Goal: Find specific page/section: Find specific page/section

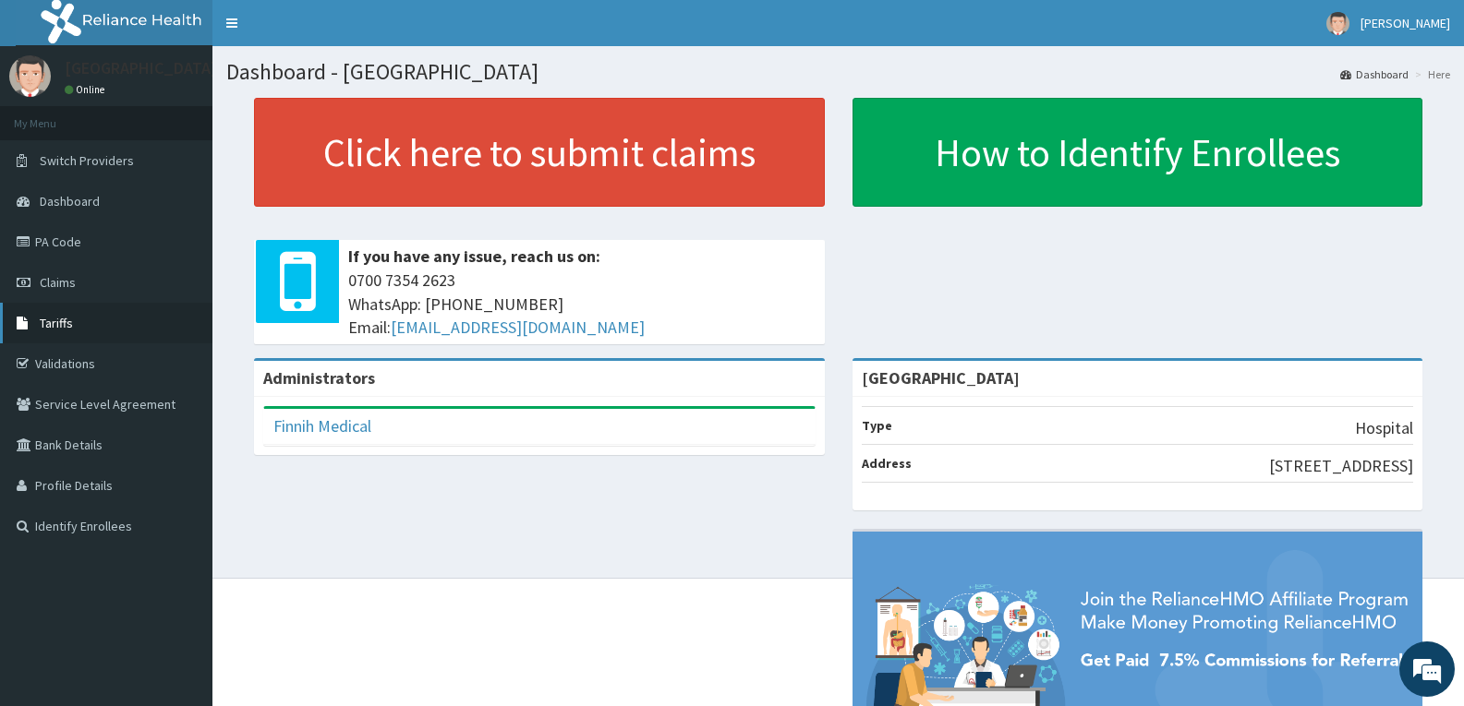
click at [54, 324] on span "Tariffs" at bounding box center [56, 323] width 33 height 17
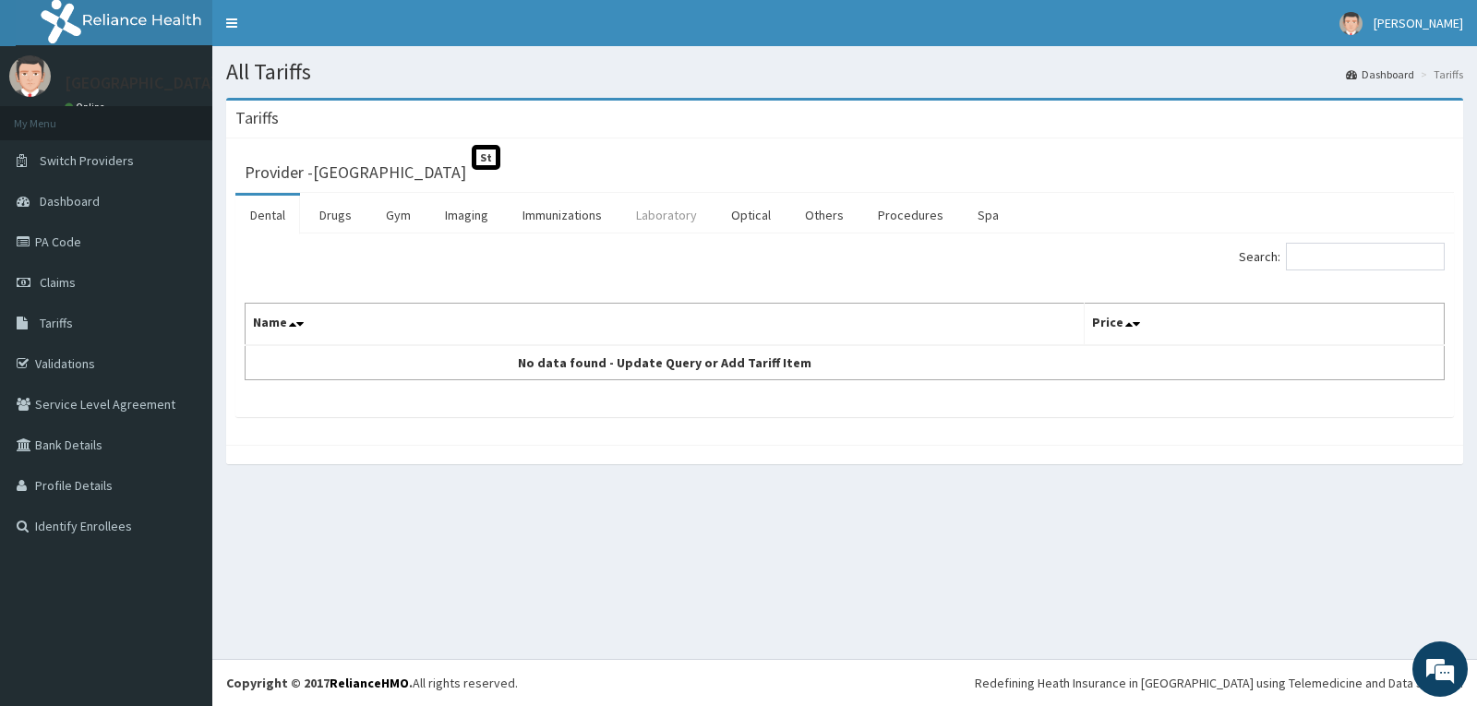
click at [669, 221] on link "Laboratory" at bounding box center [666, 215] width 90 height 39
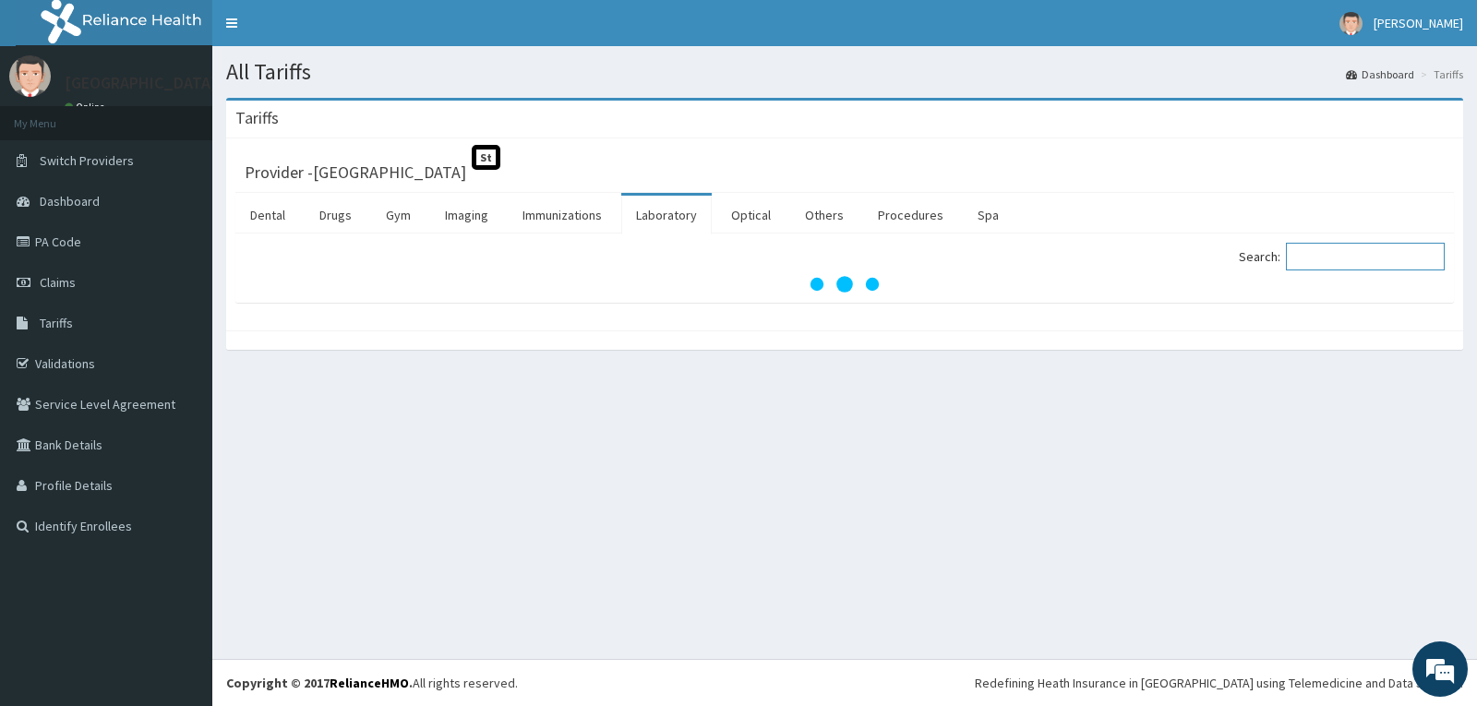
click at [1327, 254] on input "Search:" at bounding box center [1365, 257] width 159 height 28
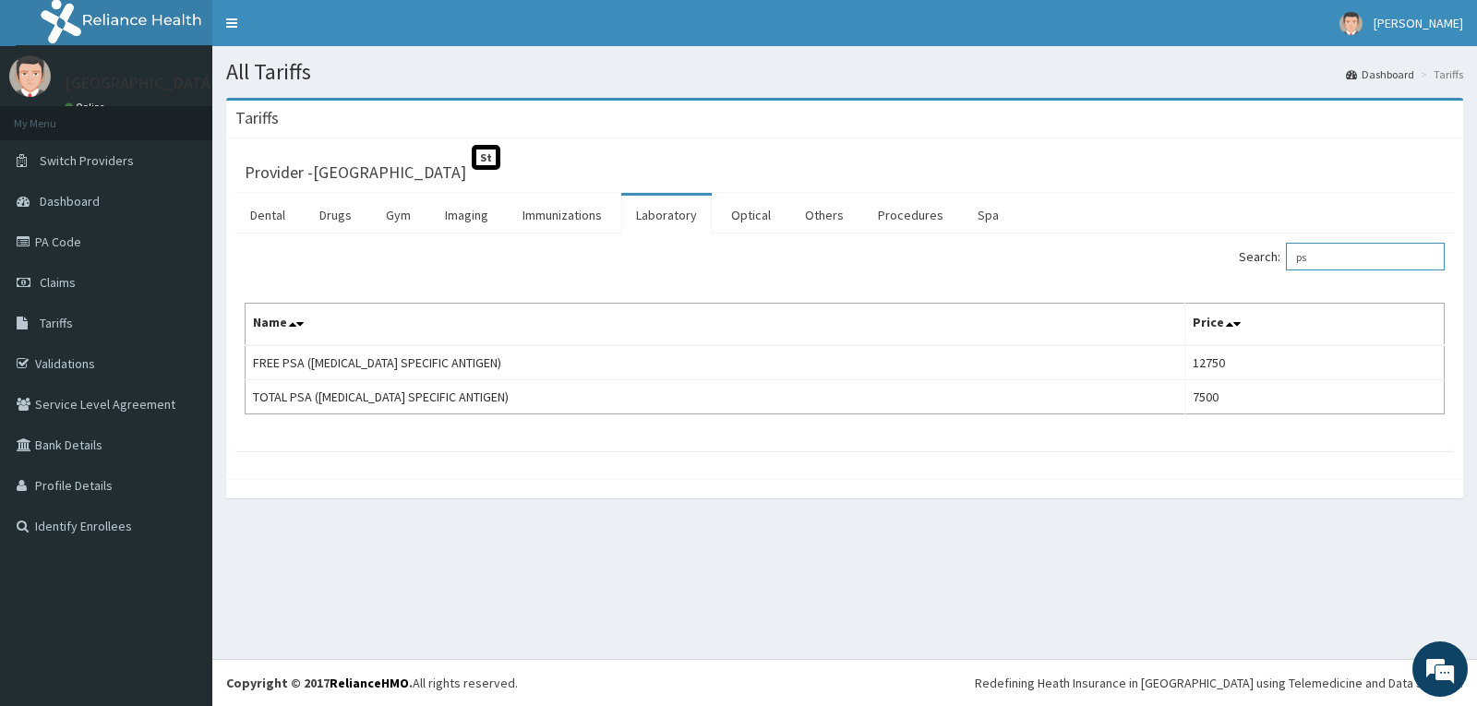
type input "p"
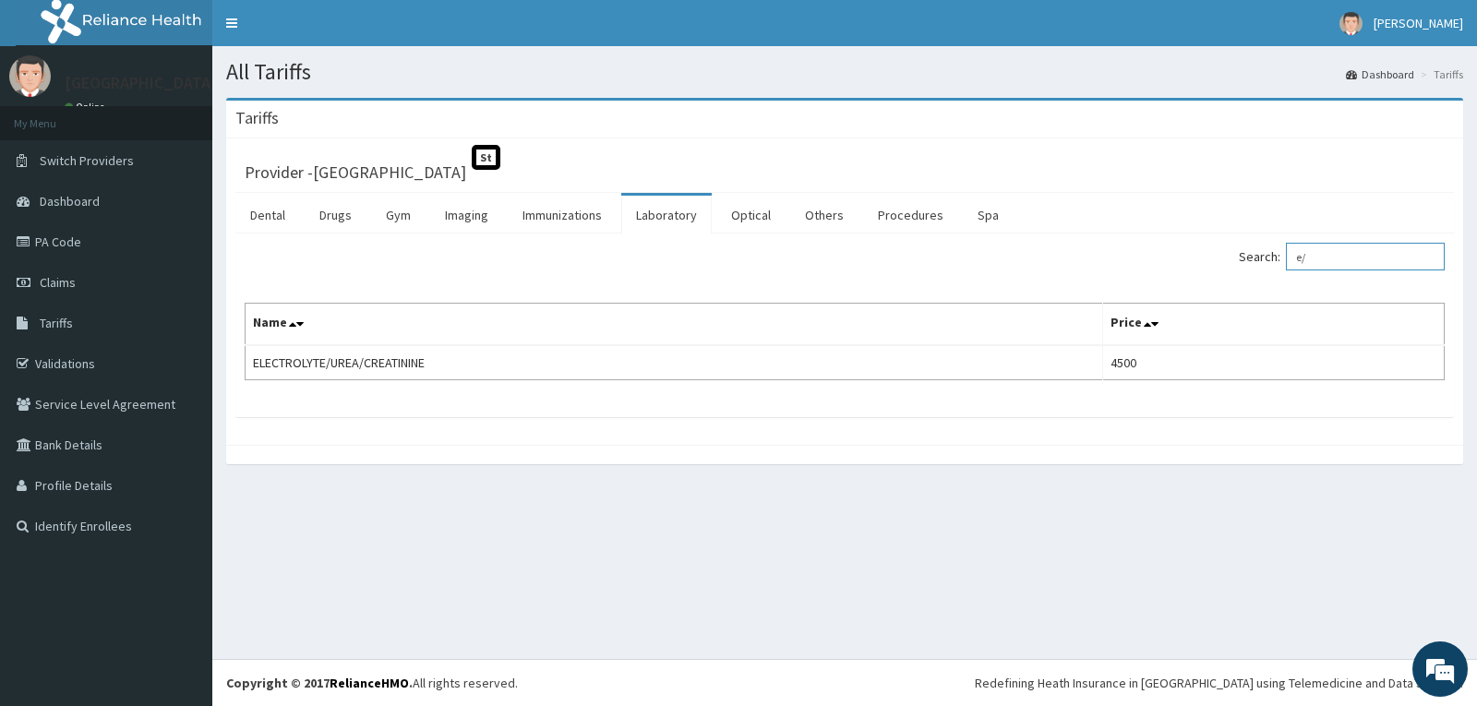
type input "e"
type input "h"
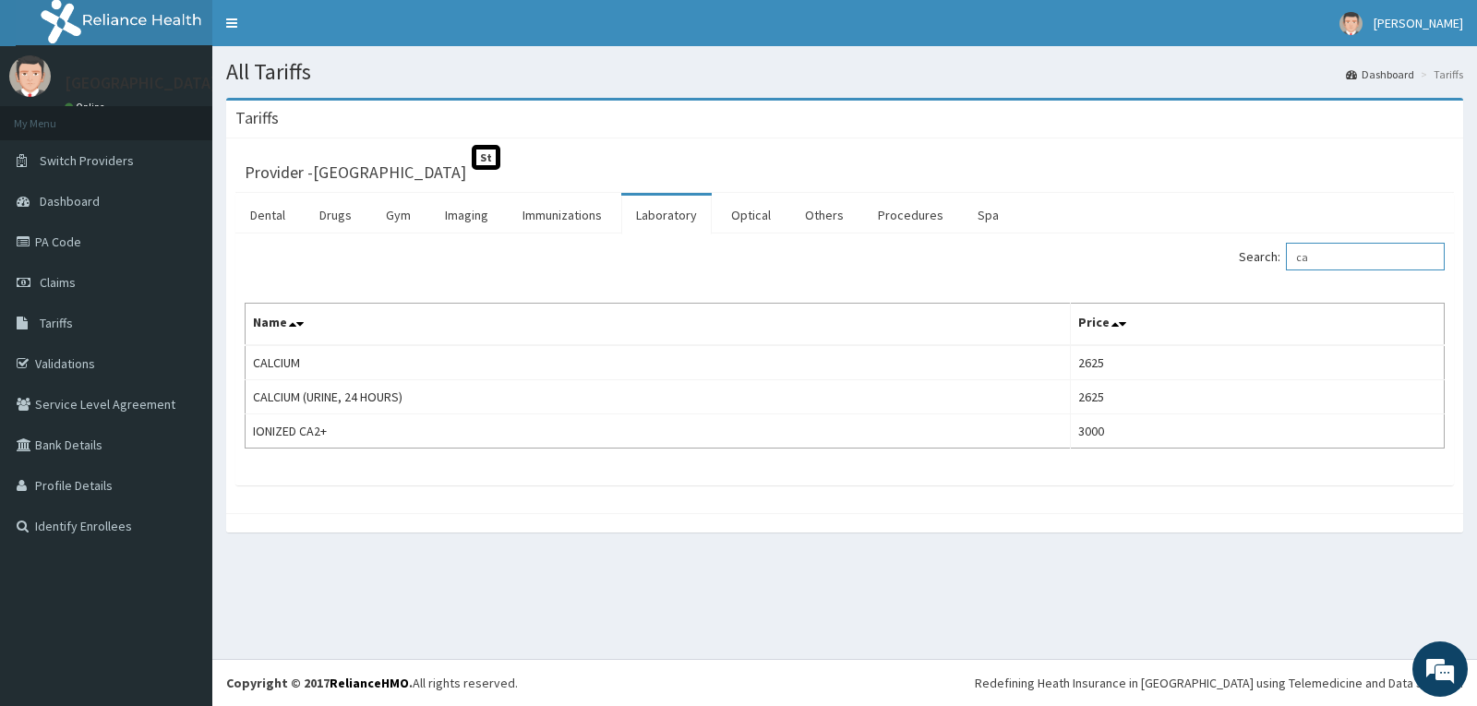
type input "c"
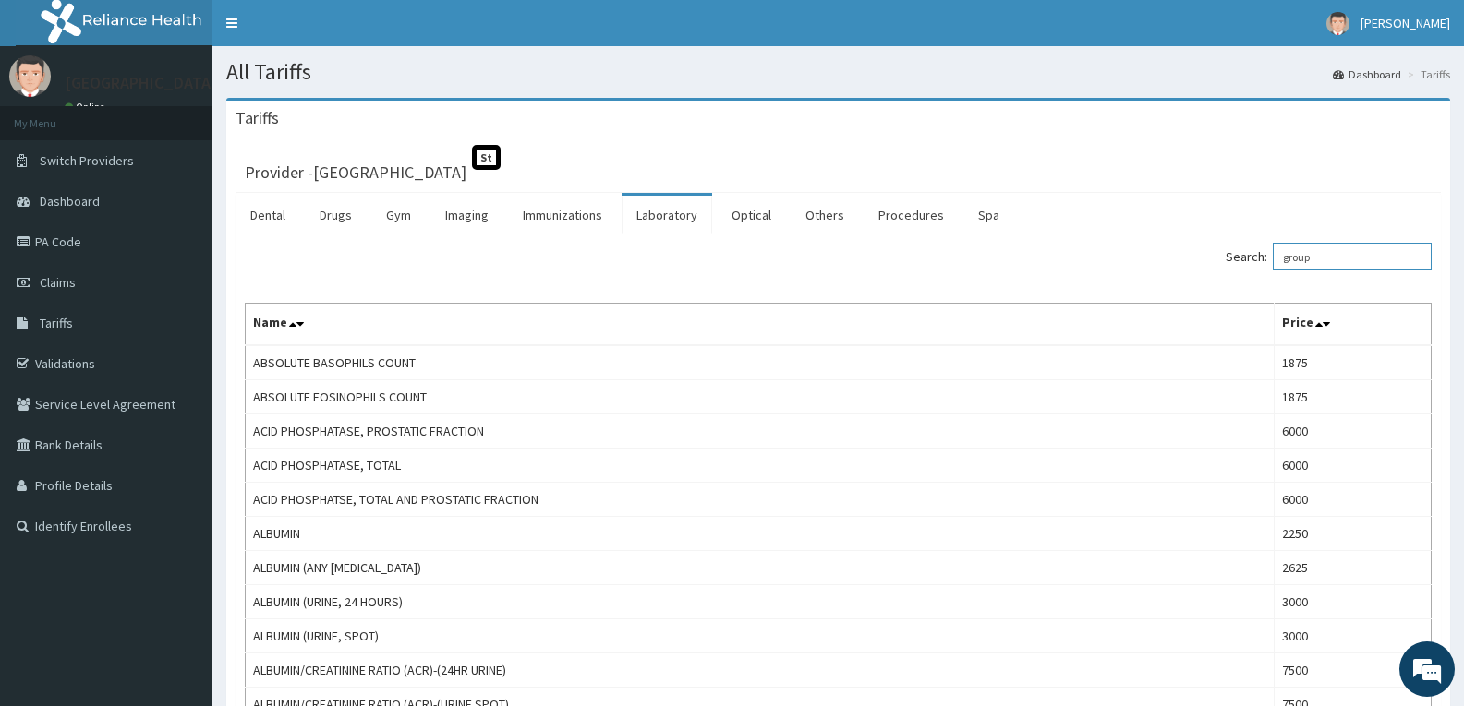
click at [1302, 256] on input "group" at bounding box center [1351, 257] width 159 height 28
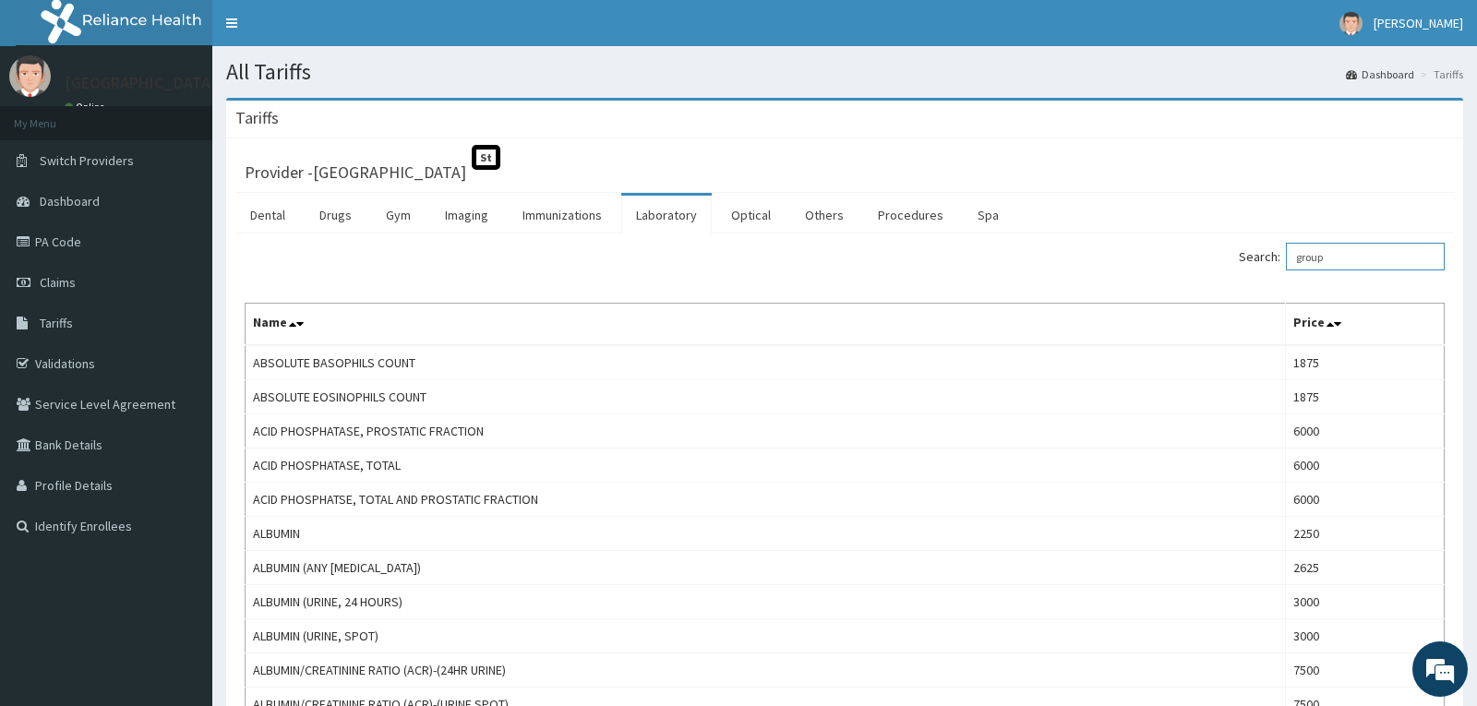
click at [1299, 260] on label "Search: group" at bounding box center [1342, 257] width 206 height 28
click at [1299, 260] on input "group" at bounding box center [1365, 257] width 159 height 28
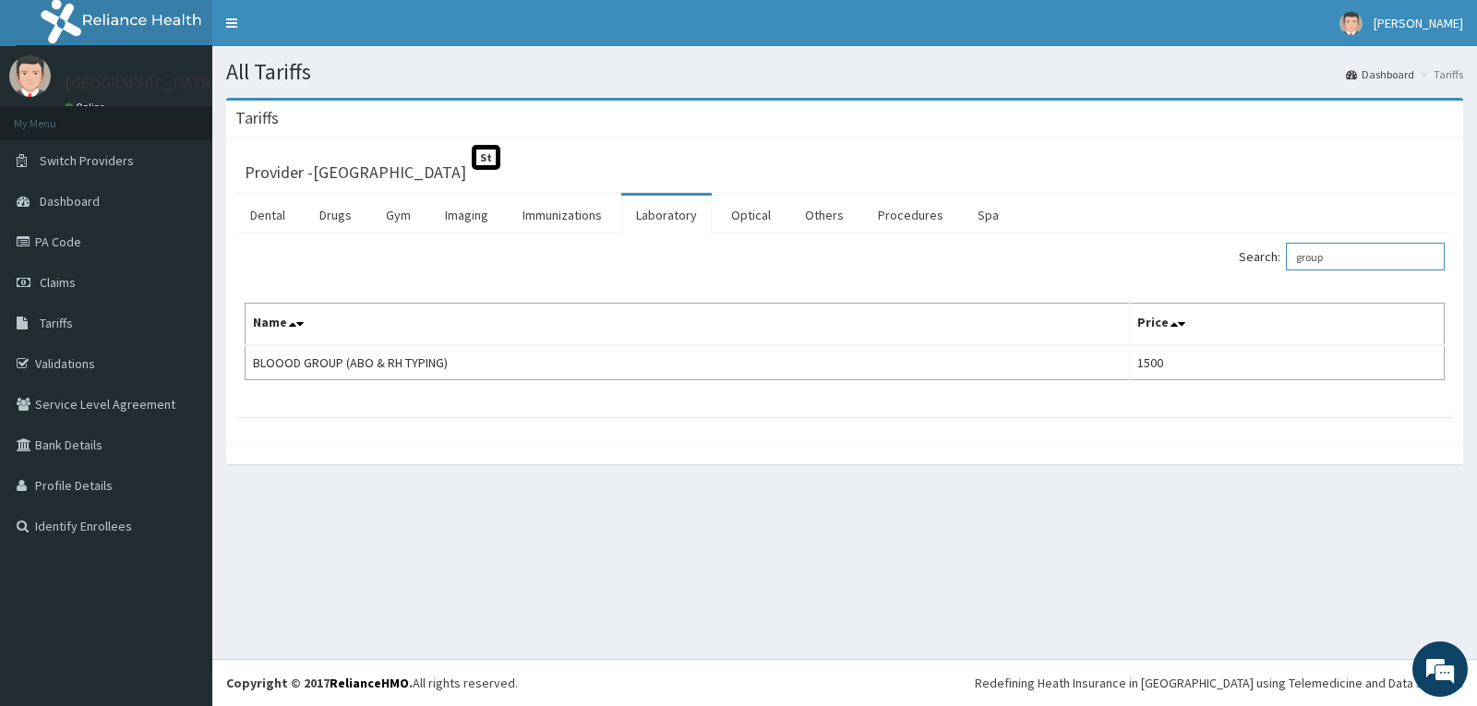
click at [1341, 256] on input "group" at bounding box center [1365, 257] width 159 height 28
type input "g"
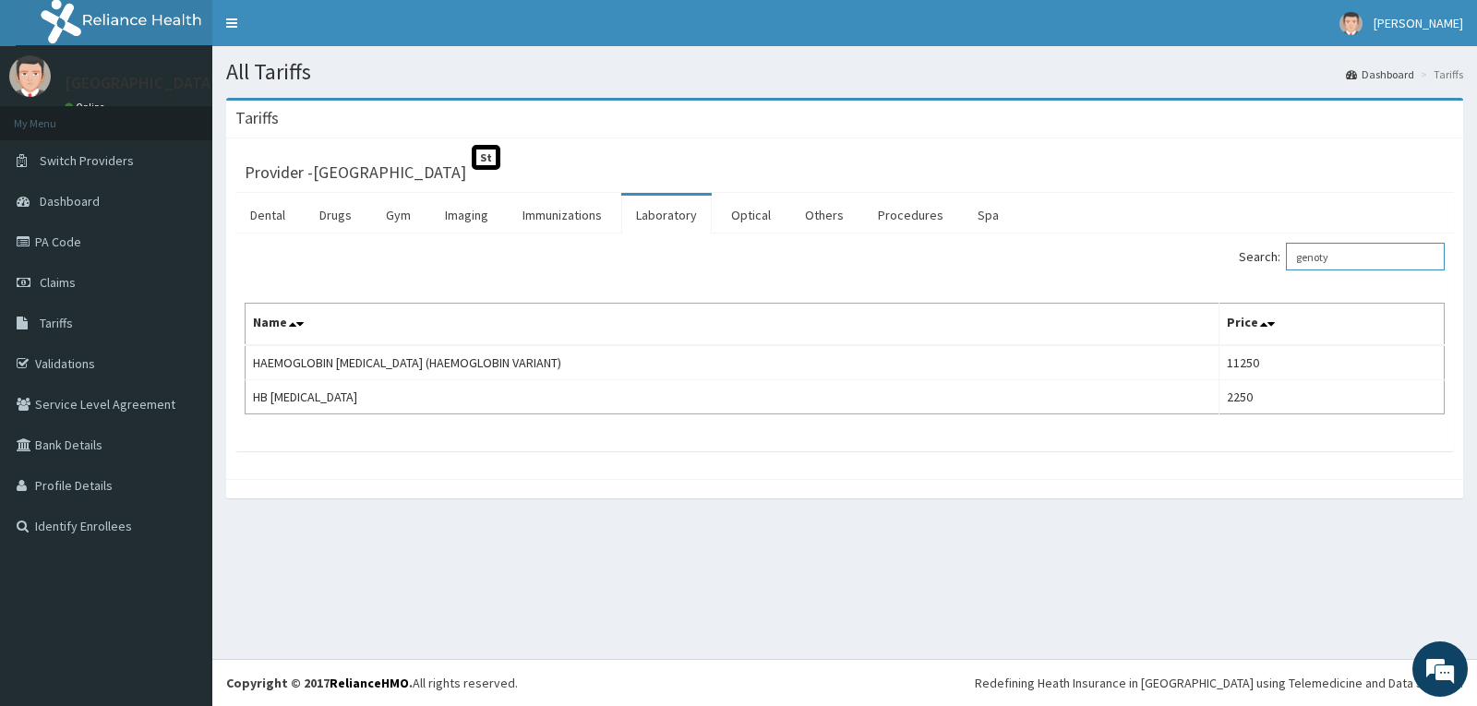
click at [1377, 266] on input "genoty" at bounding box center [1365, 257] width 159 height 28
type input "g"
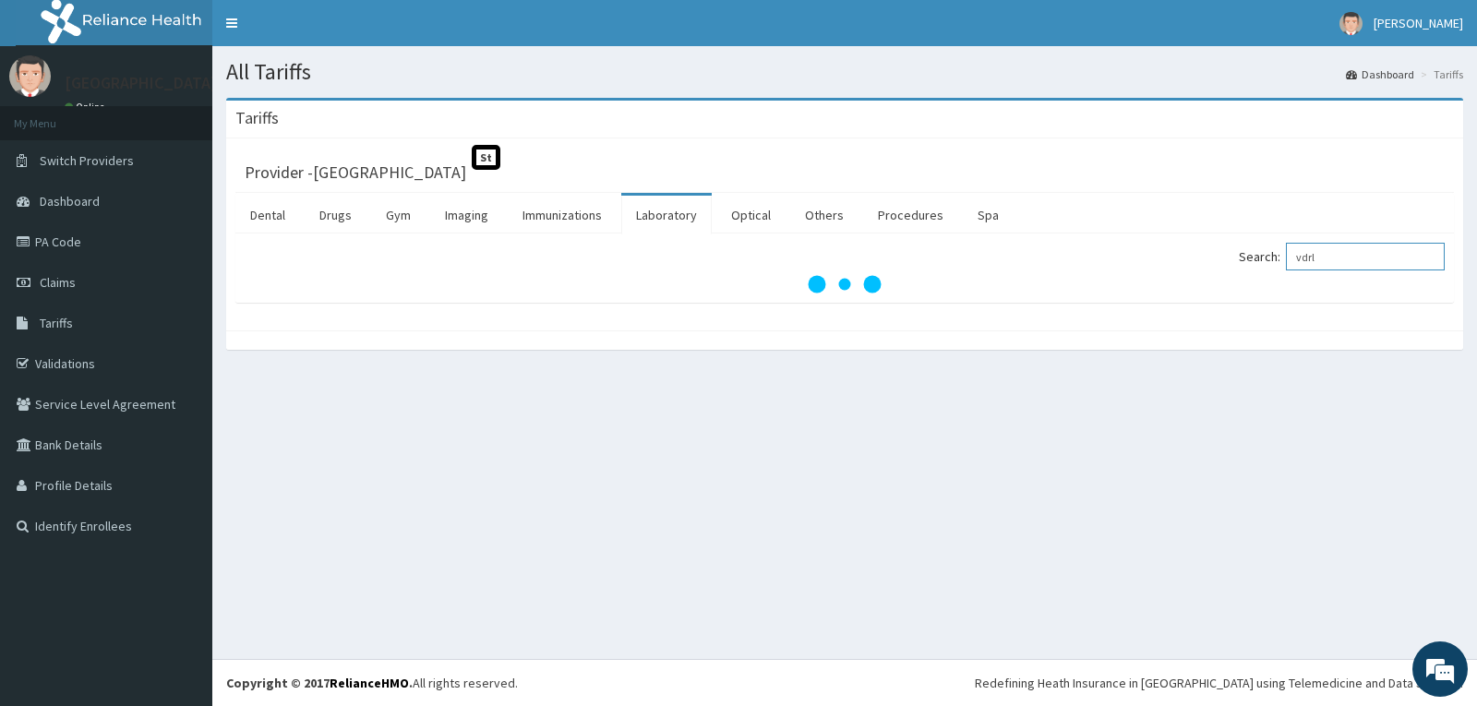
type input "vdrl"
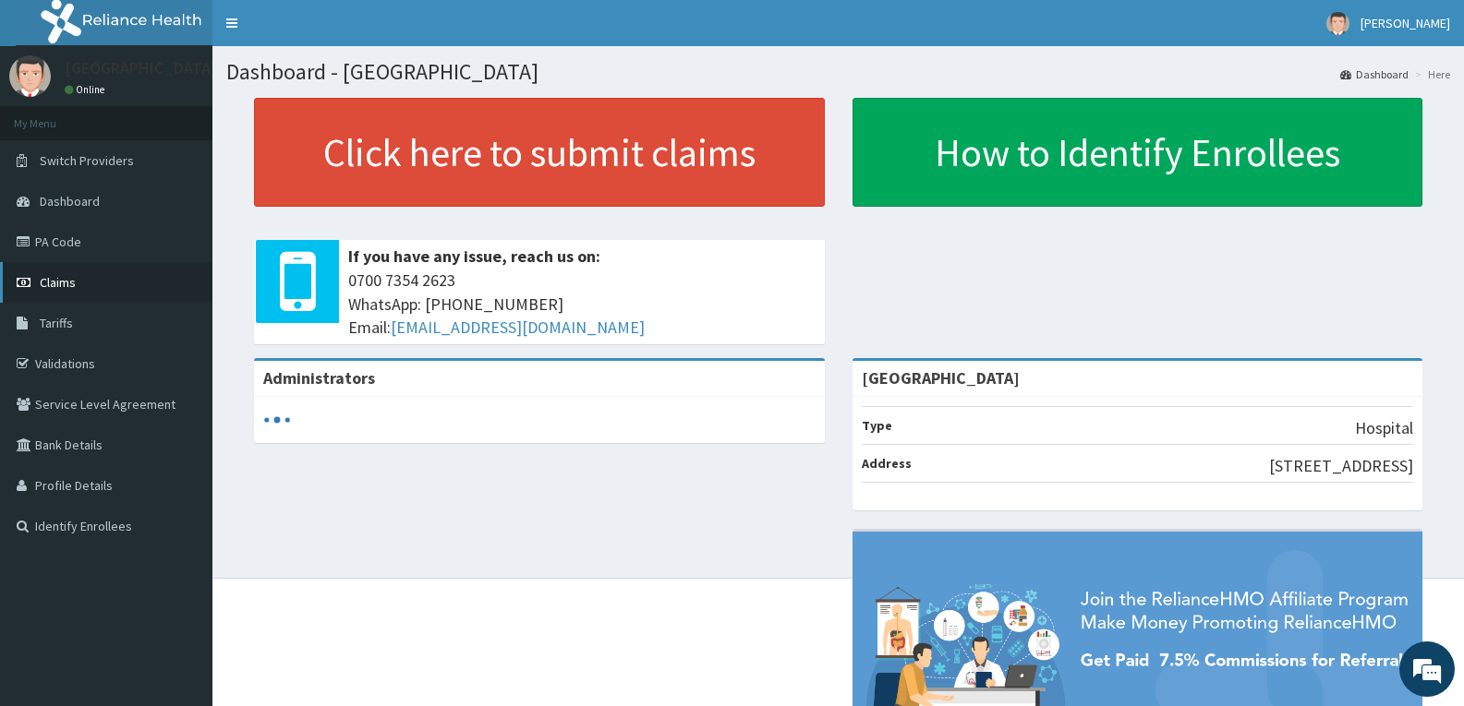
click at [71, 282] on span "Claims" at bounding box center [58, 282] width 36 height 17
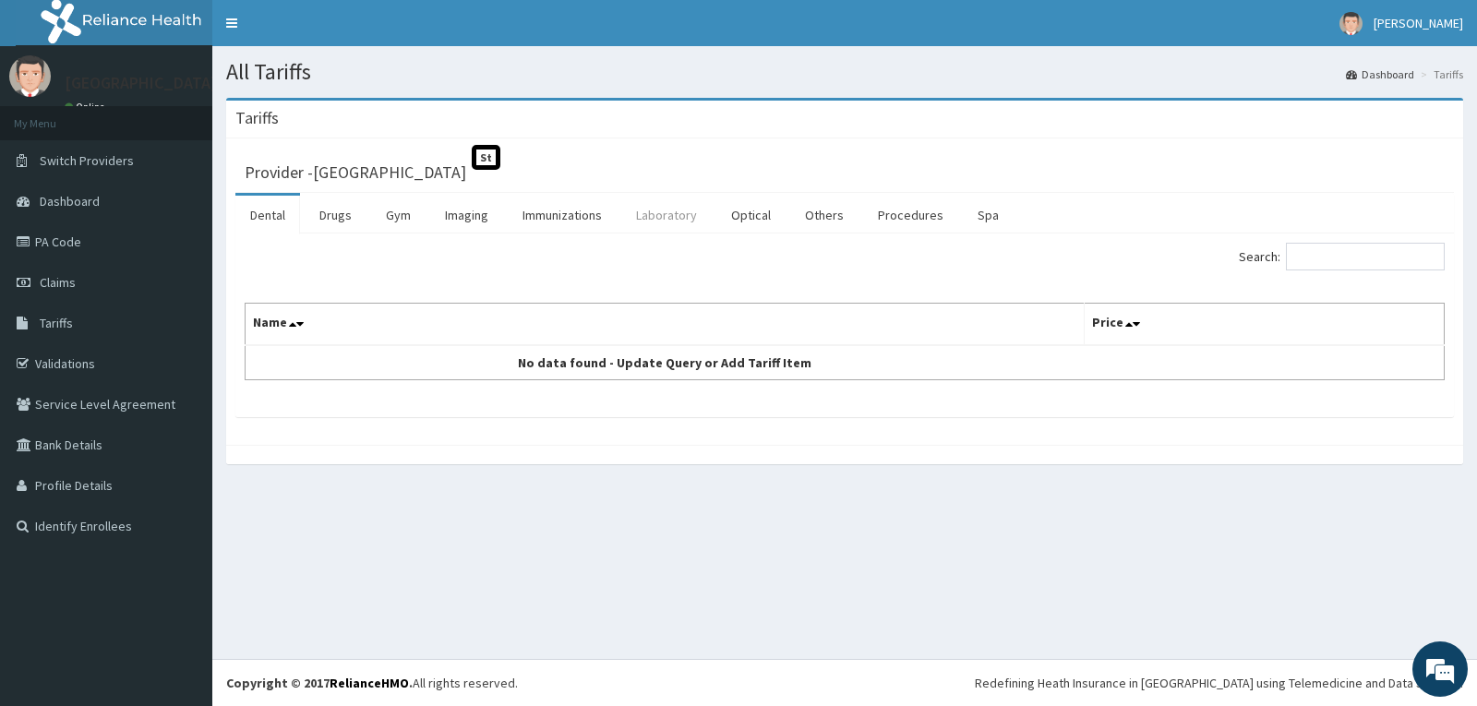
click at [665, 218] on link "Laboratory" at bounding box center [666, 215] width 90 height 39
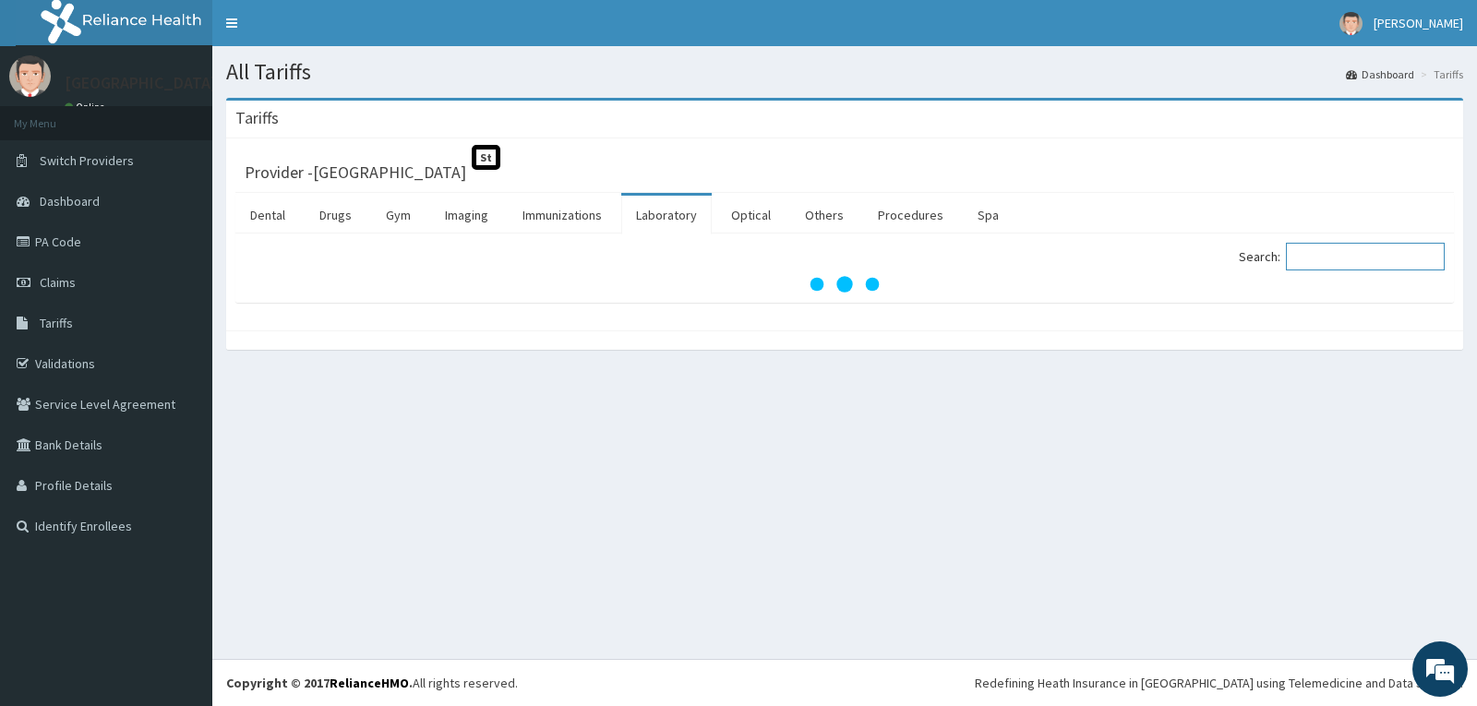
click at [1328, 263] on input "Search:" at bounding box center [1365, 257] width 159 height 28
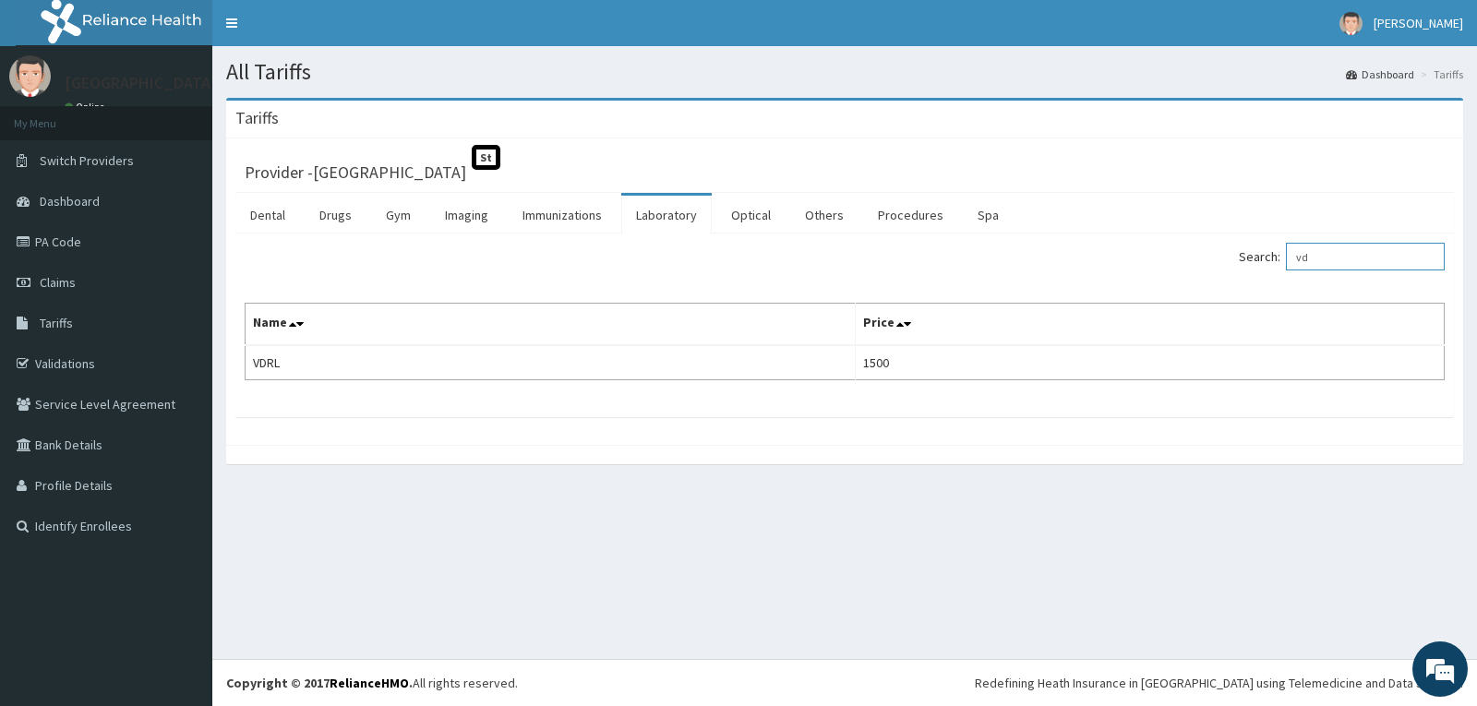
type input "v"
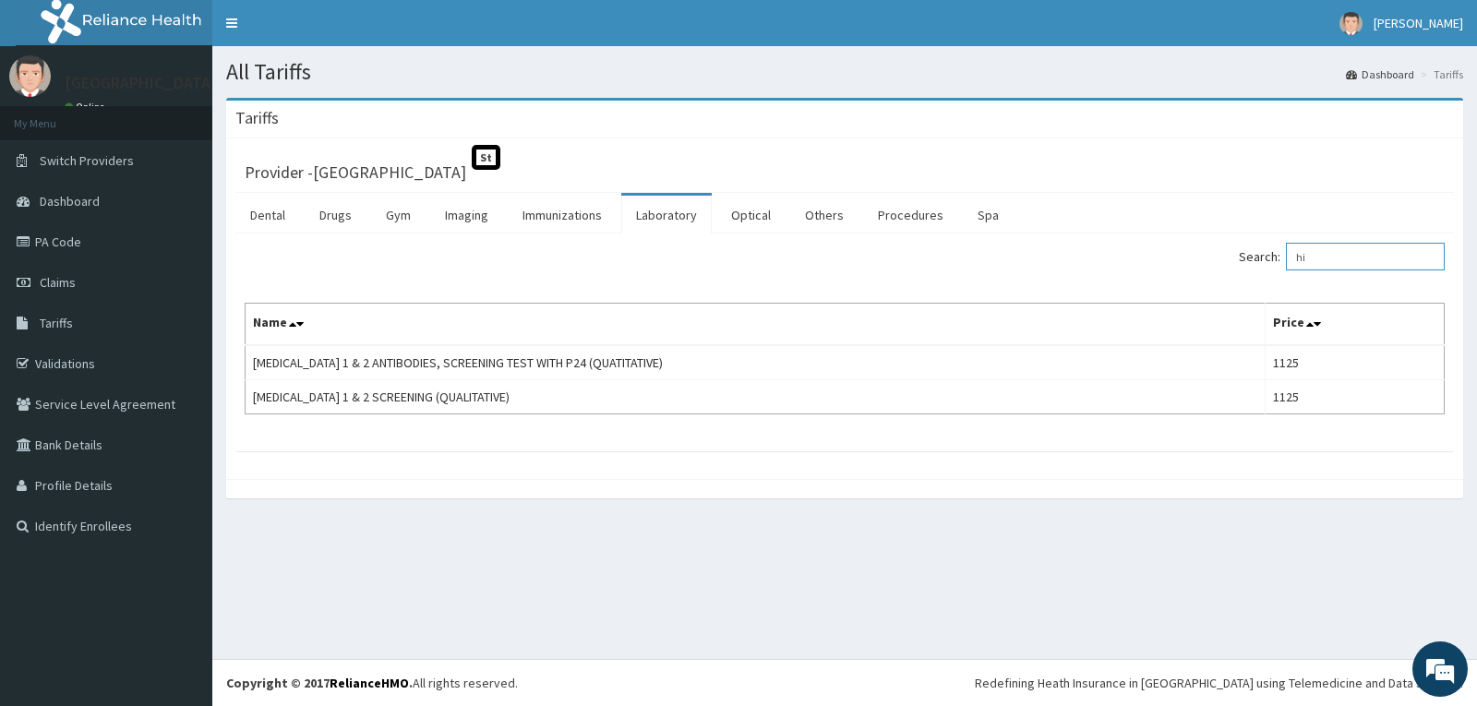
type input "h"
type input "i"
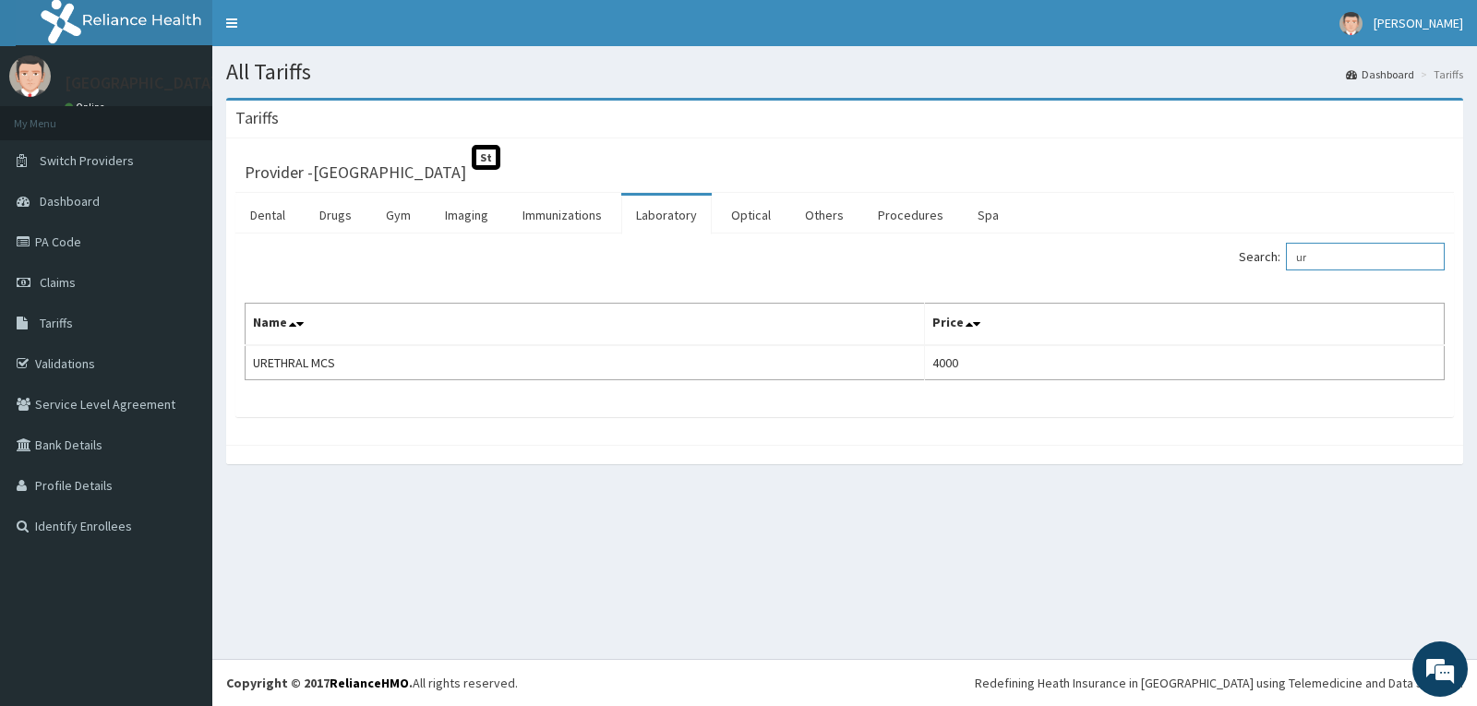
type input "u"
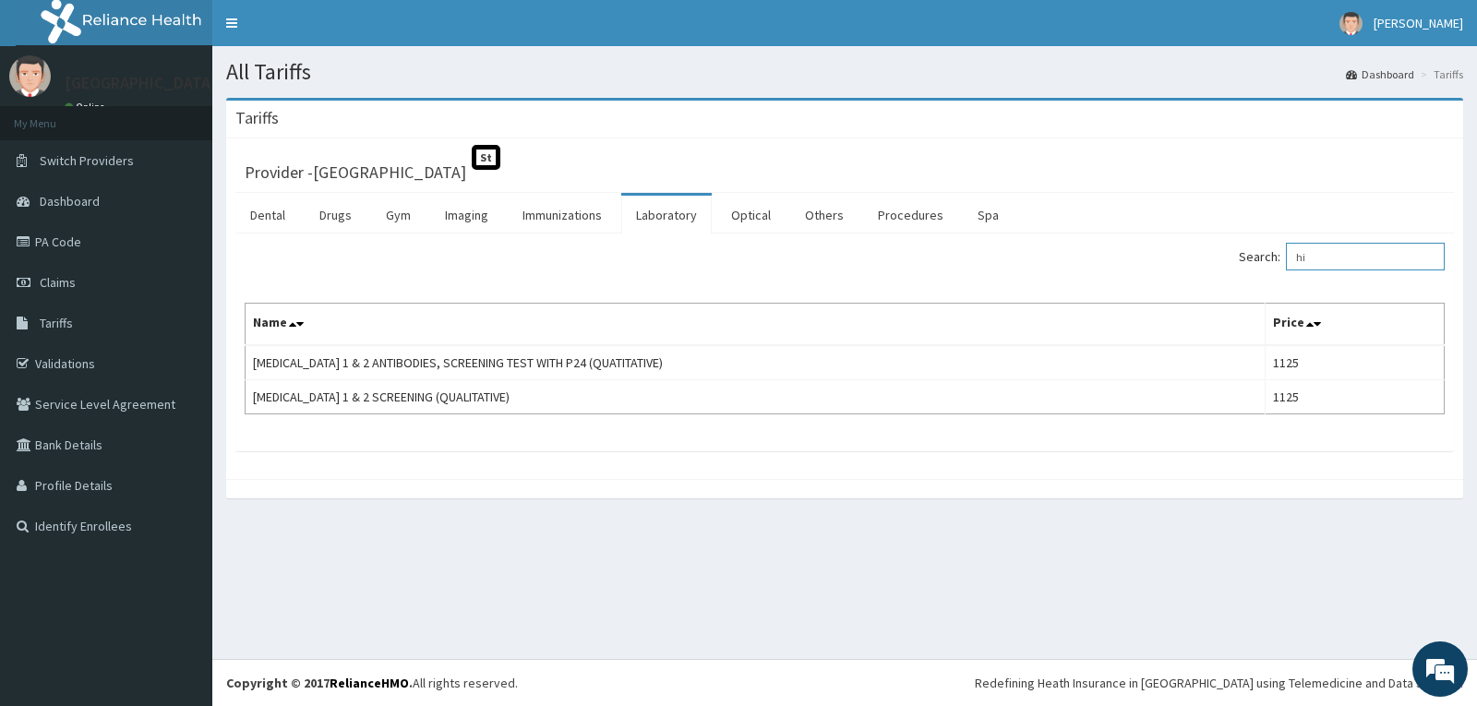
type input "h"
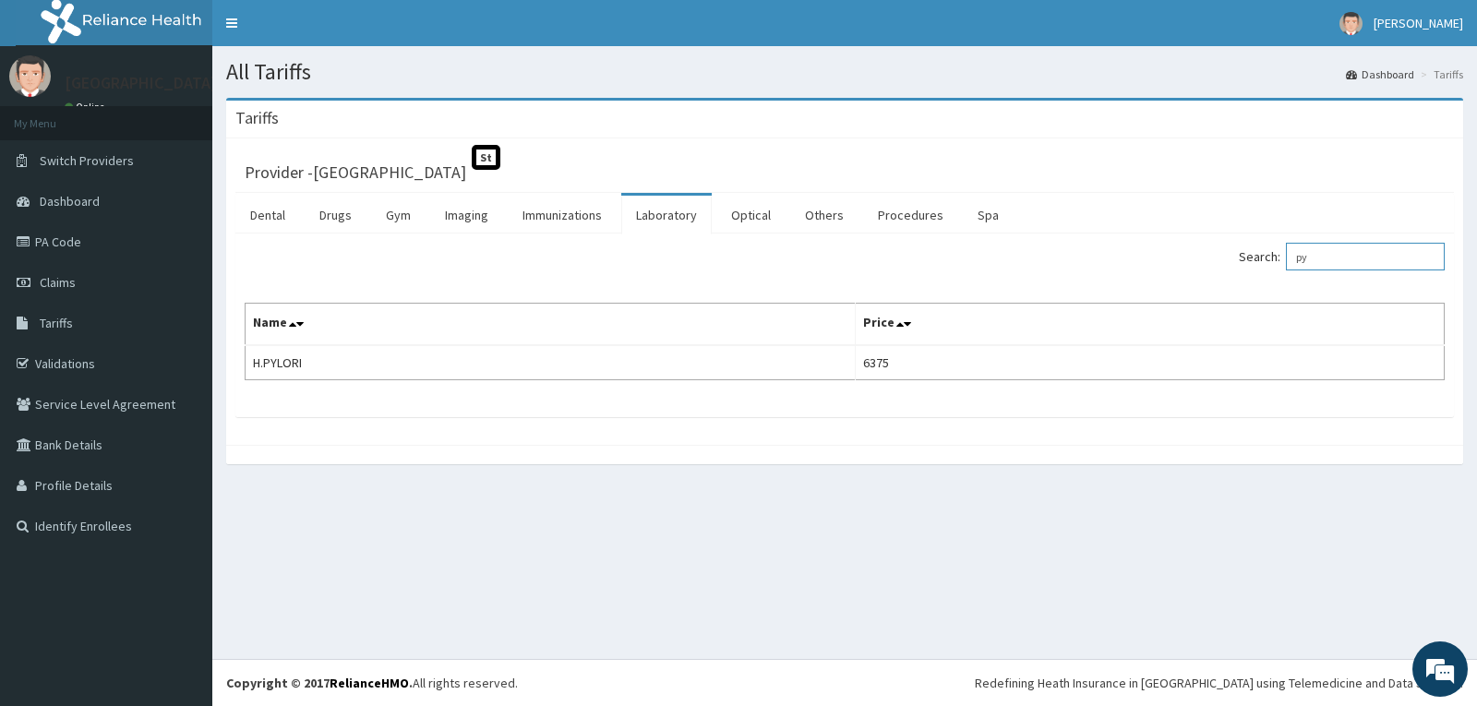
type input "p"
type input "lipid"
